Goal: Information Seeking & Learning: Learn about a topic

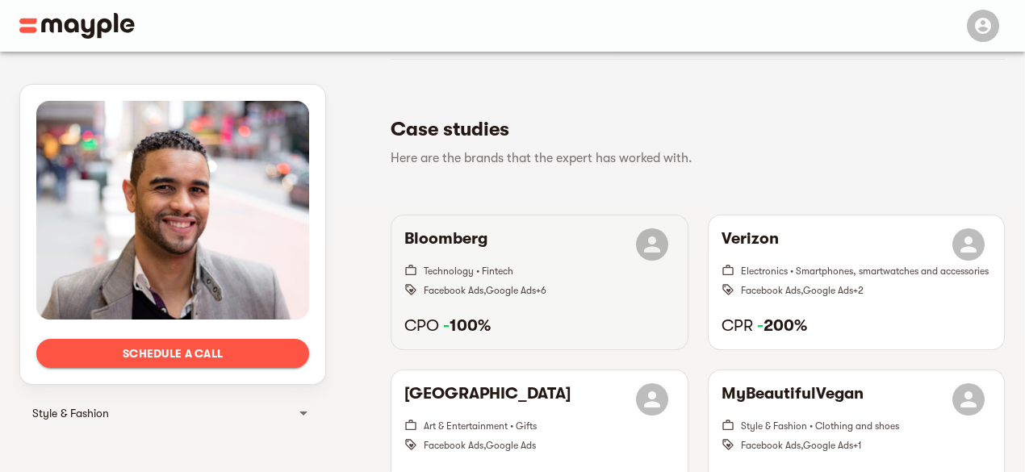
scroll to position [323, 0]
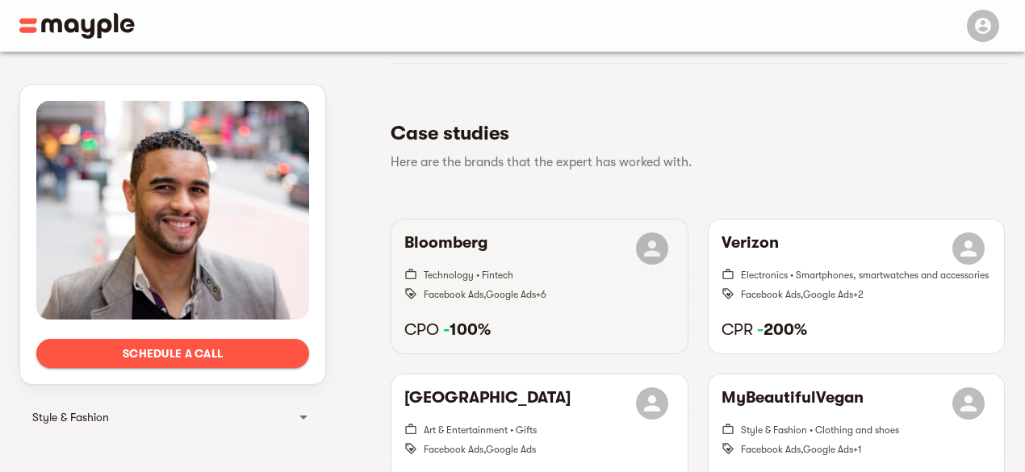
click at [582, 328] on h6 "CPO - 100%" at bounding box center [538, 330] width 269 height 21
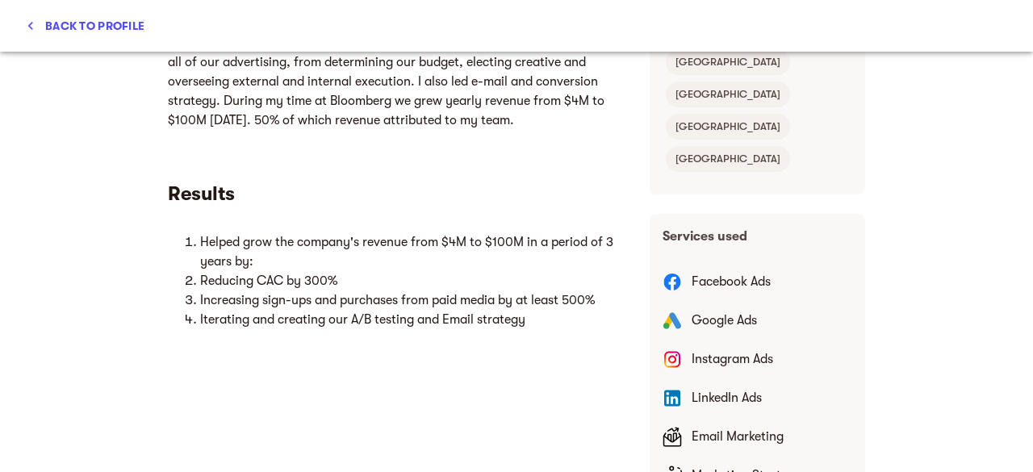
scroll to position [709, 0]
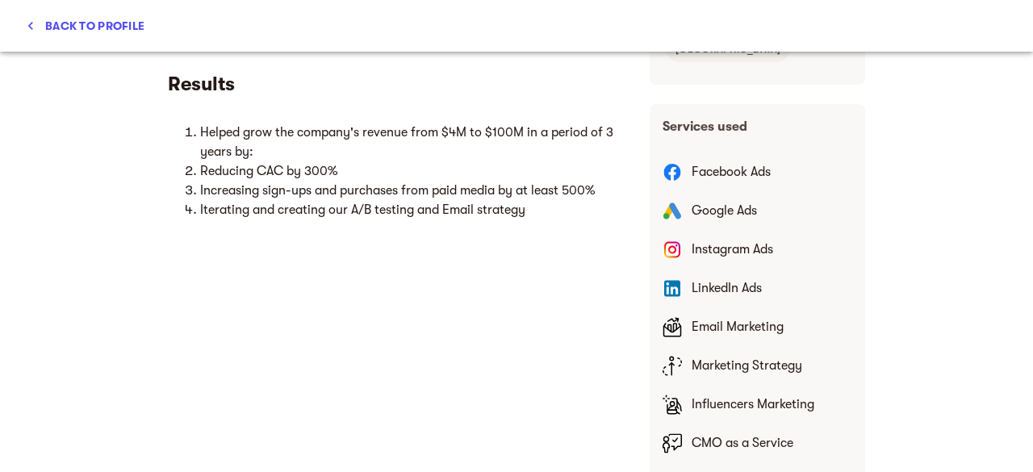
click at [498, 200] on li "Increasing sign-ups and purchases from paid media by at least 500%" at bounding box center [412, 190] width 424 height 19
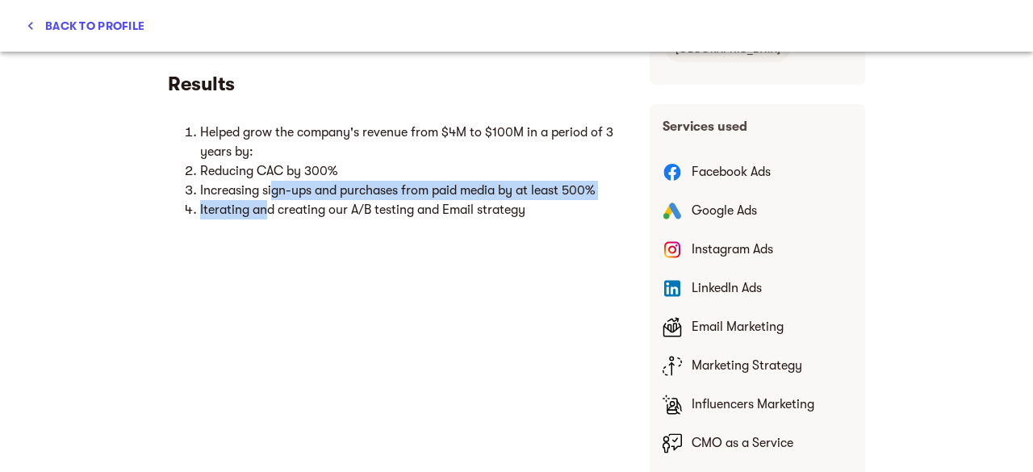
click html "Helped grow the company's revenue from $4M to $100M in a period of 3 years by: …"
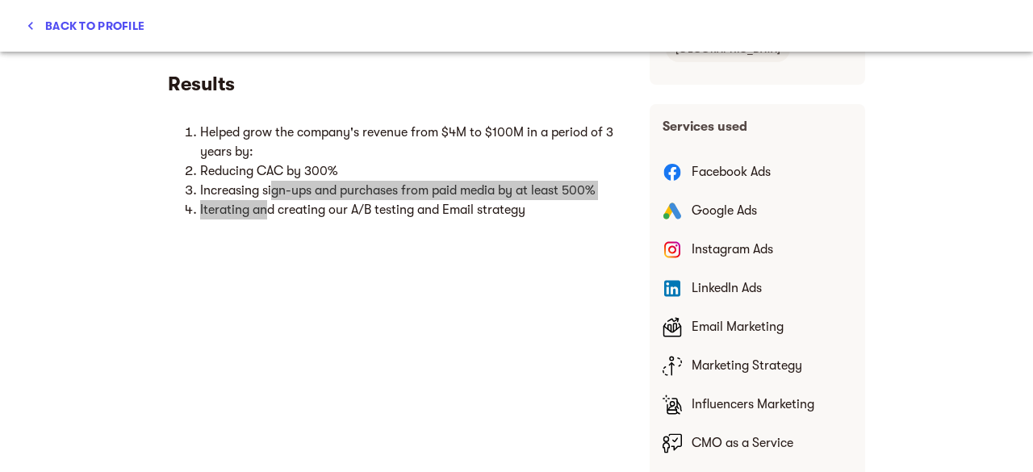
click at [408, 224] on div at bounding box center [396, 174] width 456 height 102
drag, startPoint x: 587, startPoint y: 224, endPoint x: 567, endPoint y: 270, distance: 51.0
click at [567, 270] on div "Results CPO (Cost per Purchase) - 100% Challenge Results" at bounding box center [396, 65] width 482 height 852
click at [563, 282] on div "Results CPO (Cost per Purchase) - 100% Challenge Results" at bounding box center [396, 65] width 482 height 852
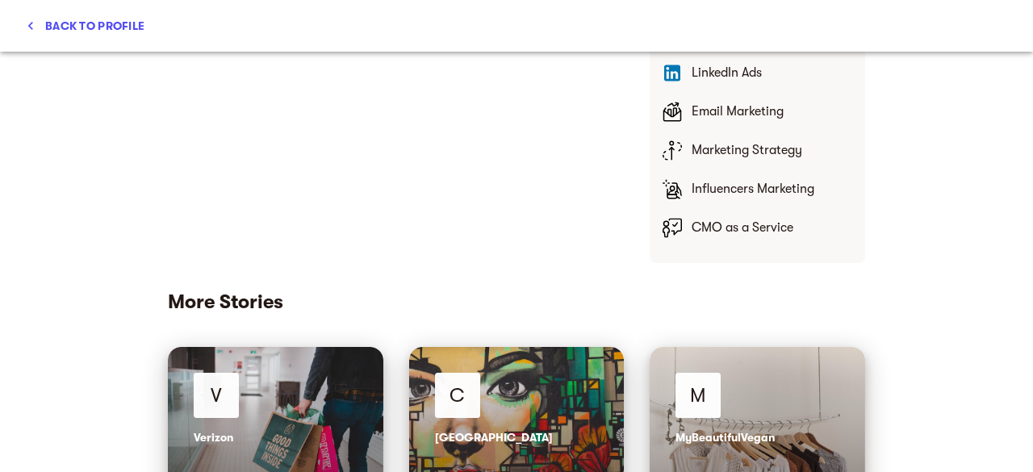
scroll to position [951, 0]
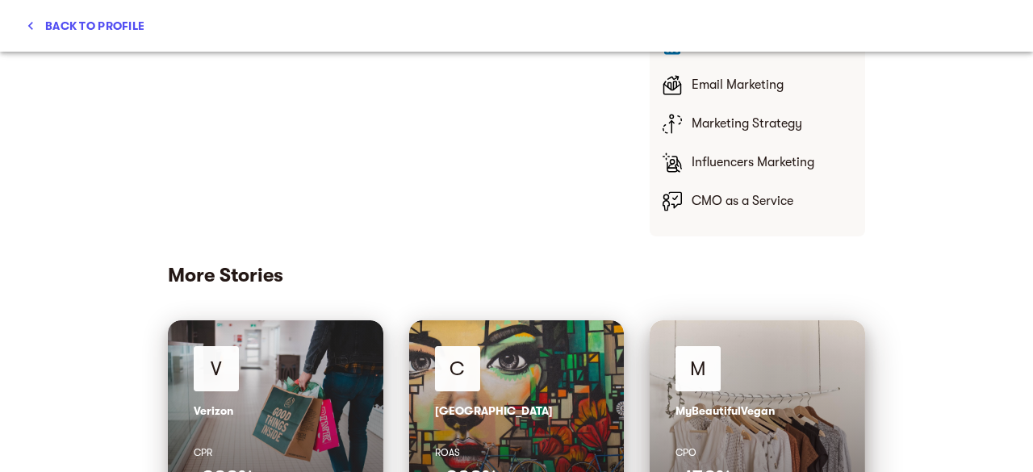
click at [758, 404] on span "MyBeautifulVegan" at bounding box center [724, 410] width 99 height 13
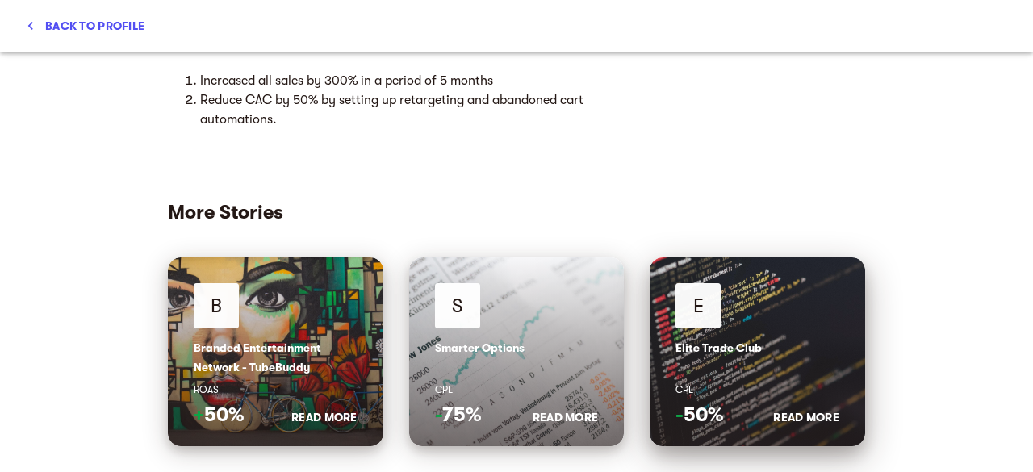
scroll to position [787, 0]
